Goal: Book appointment/travel/reservation

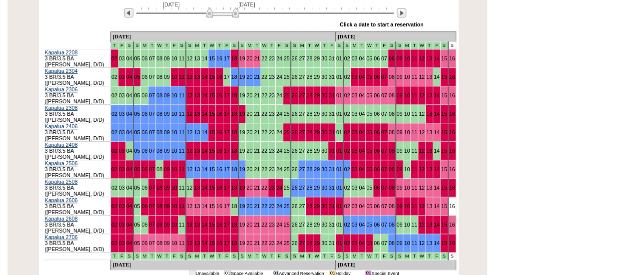
scroll to position [209, 0]
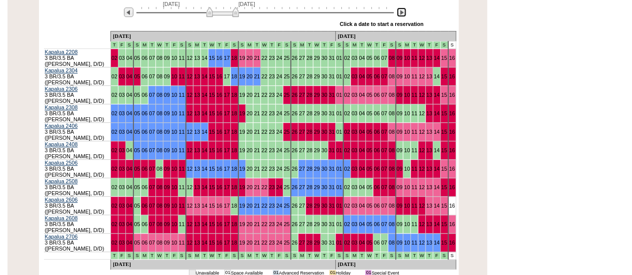
click at [405, 15] on img at bounding box center [401, 11] width 9 height 9
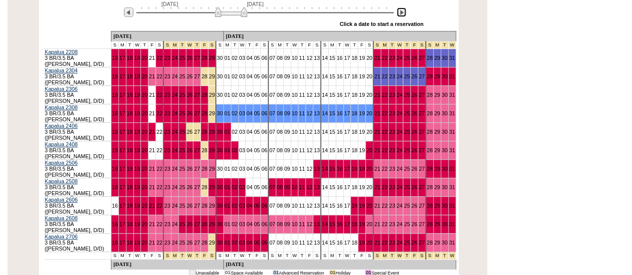
click at [405, 15] on img at bounding box center [401, 11] width 9 height 9
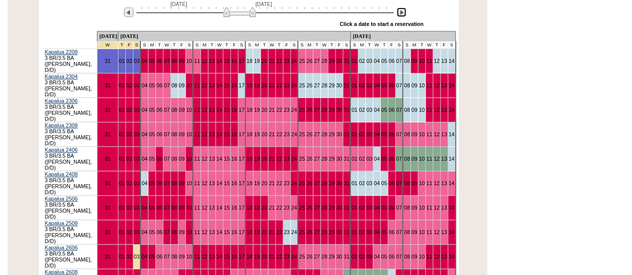
click at [405, 15] on img at bounding box center [401, 11] width 9 height 9
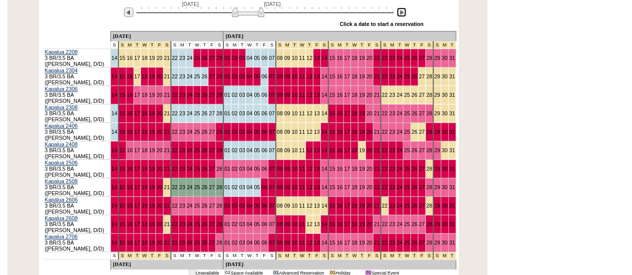
click at [405, 15] on img at bounding box center [401, 11] width 9 height 9
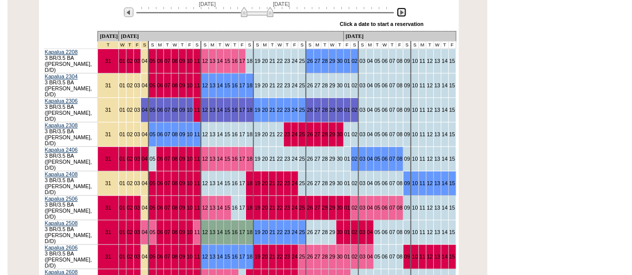
click at [405, 15] on img at bounding box center [401, 11] width 9 height 9
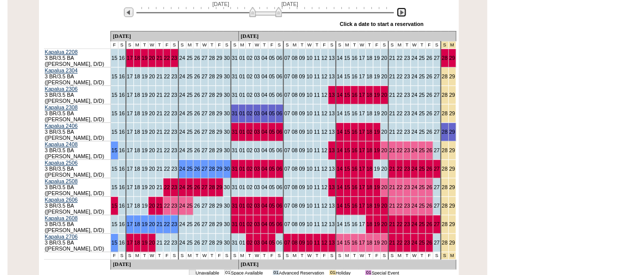
click at [405, 15] on img at bounding box center [401, 11] width 9 height 9
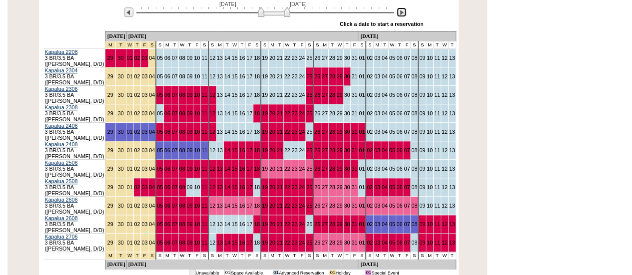
click at [405, 15] on img at bounding box center [401, 11] width 9 height 9
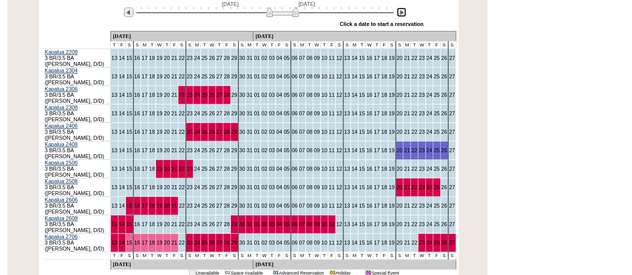
click at [405, 15] on img at bounding box center [401, 11] width 9 height 9
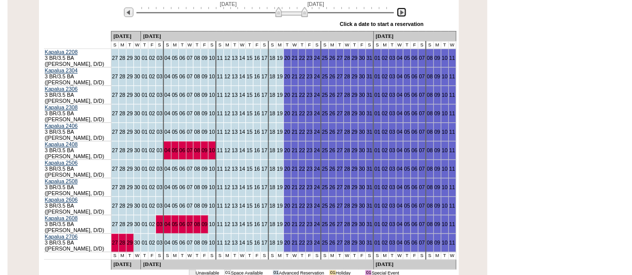
click at [405, 15] on img at bounding box center [401, 11] width 9 height 9
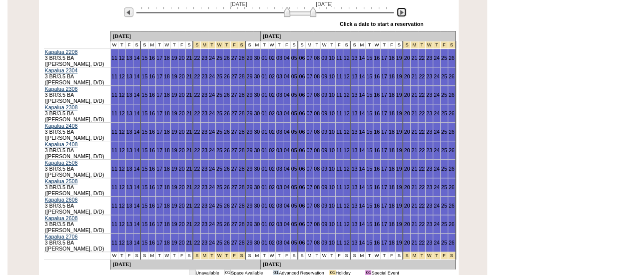
click at [405, 15] on img at bounding box center [401, 11] width 9 height 9
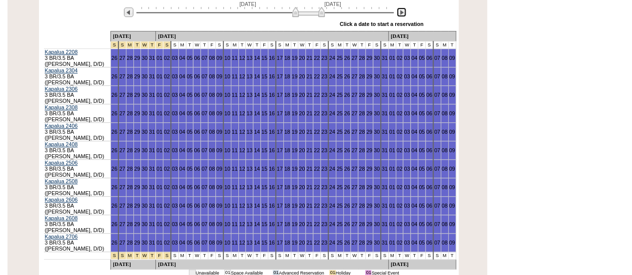
click at [405, 15] on img at bounding box center [401, 11] width 9 height 9
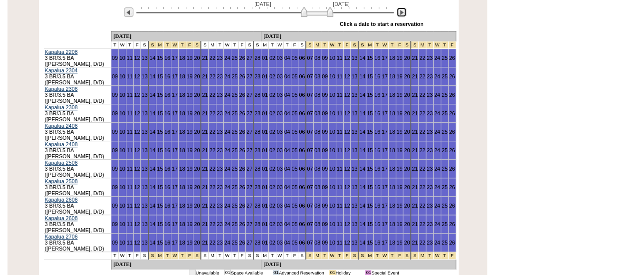
click at [405, 15] on img at bounding box center [401, 11] width 9 height 9
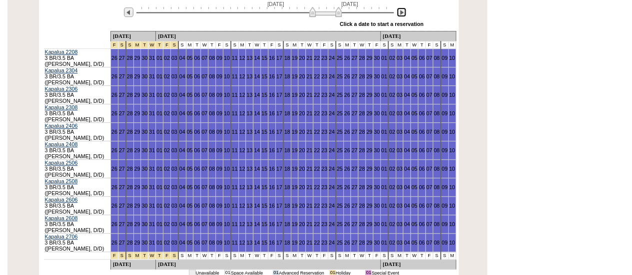
click at [405, 15] on img at bounding box center [401, 11] width 9 height 9
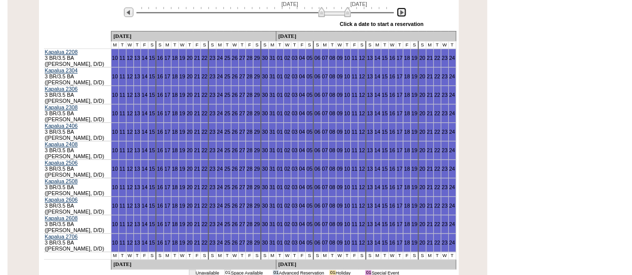
click at [405, 15] on img at bounding box center [401, 11] width 9 height 9
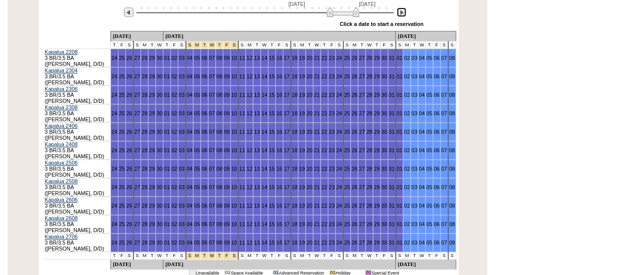
click at [405, 15] on img at bounding box center [401, 11] width 9 height 9
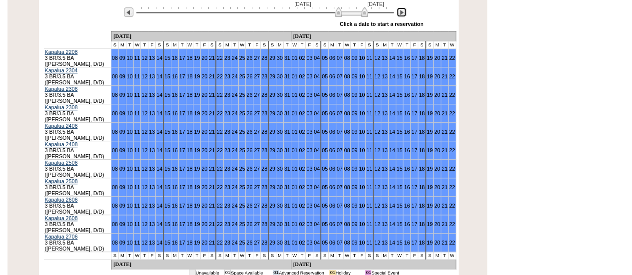
click at [405, 15] on img at bounding box center [401, 11] width 9 height 9
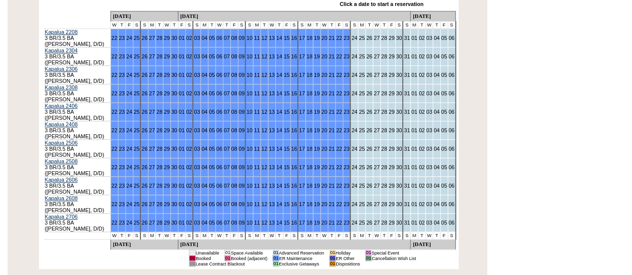
scroll to position [229, 0]
